Goal: Task Accomplishment & Management: Use online tool/utility

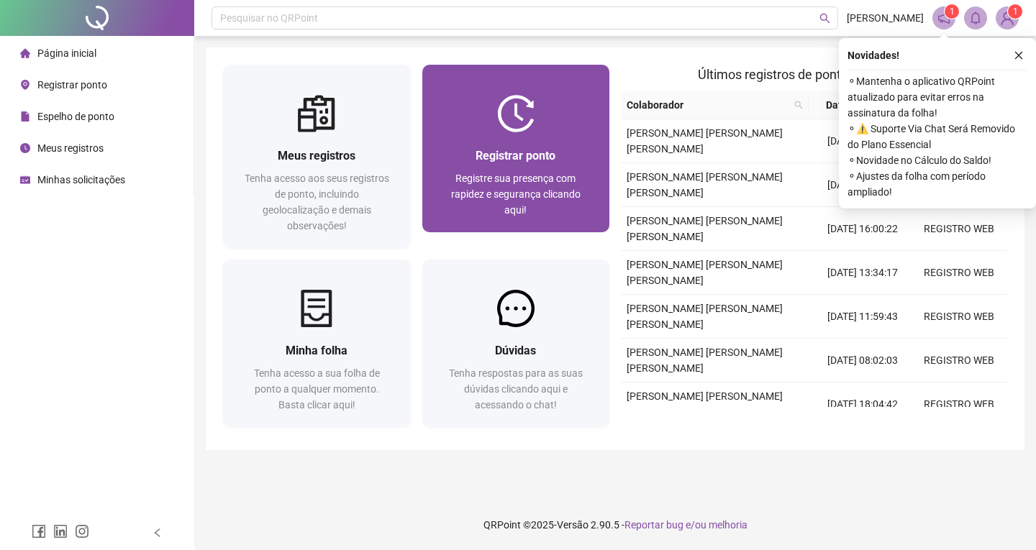
click at [507, 135] on div "Registrar ponto Registre sua presença com rapidez e segurança clicando aqui!" at bounding box center [516, 182] width 188 height 100
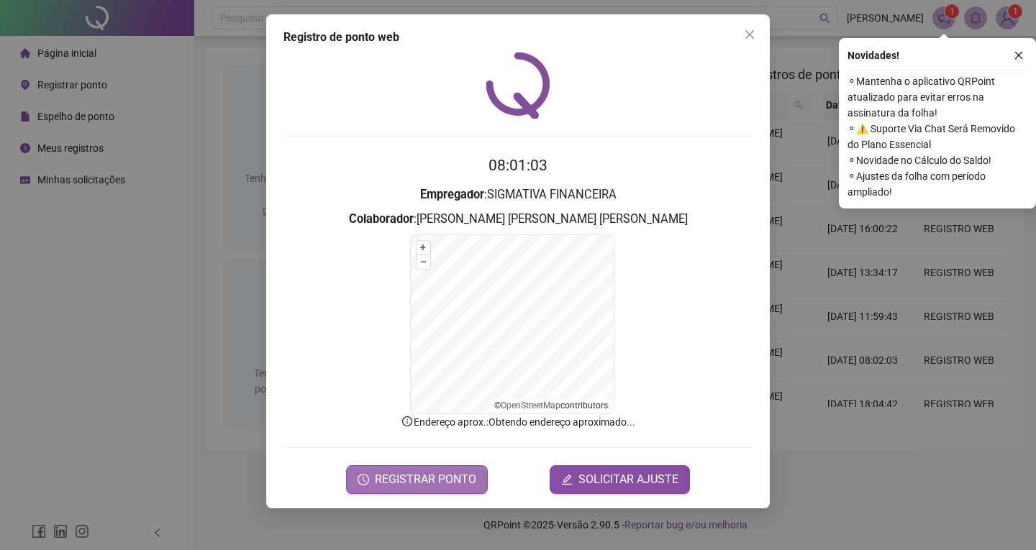
click at [424, 478] on span "REGISTRAR PONTO" at bounding box center [425, 479] width 101 height 17
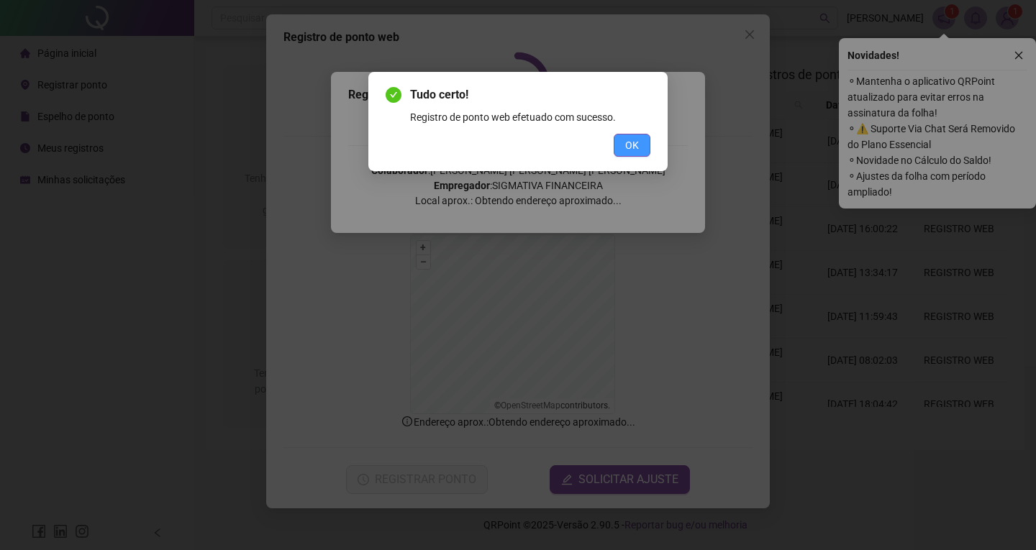
click at [632, 145] on span "OK" at bounding box center [632, 145] width 14 height 16
